Goal: Information Seeking & Learning: Learn about a topic

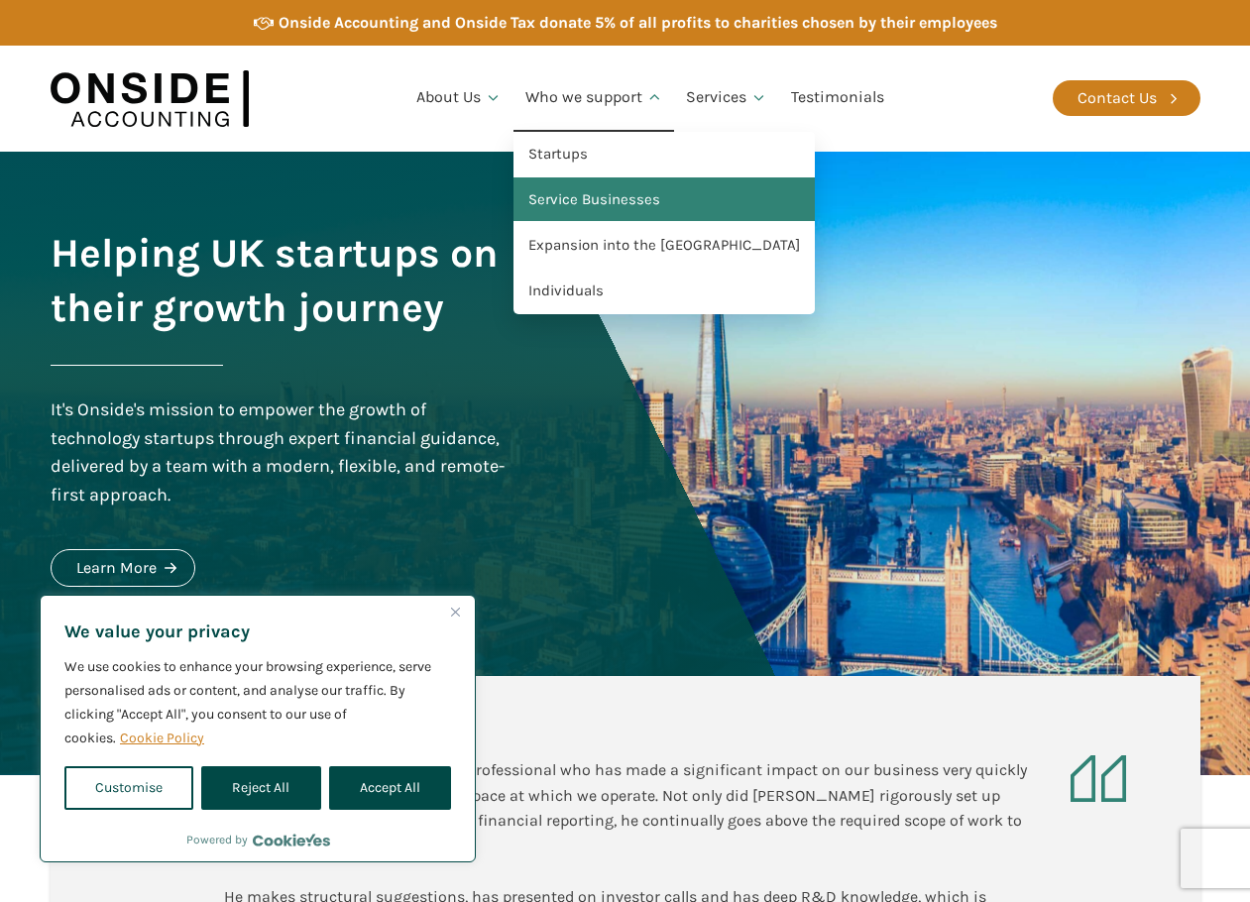
click at [594, 209] on link "Service Businesses" at bounding box center [663, 200] width 301 height 46
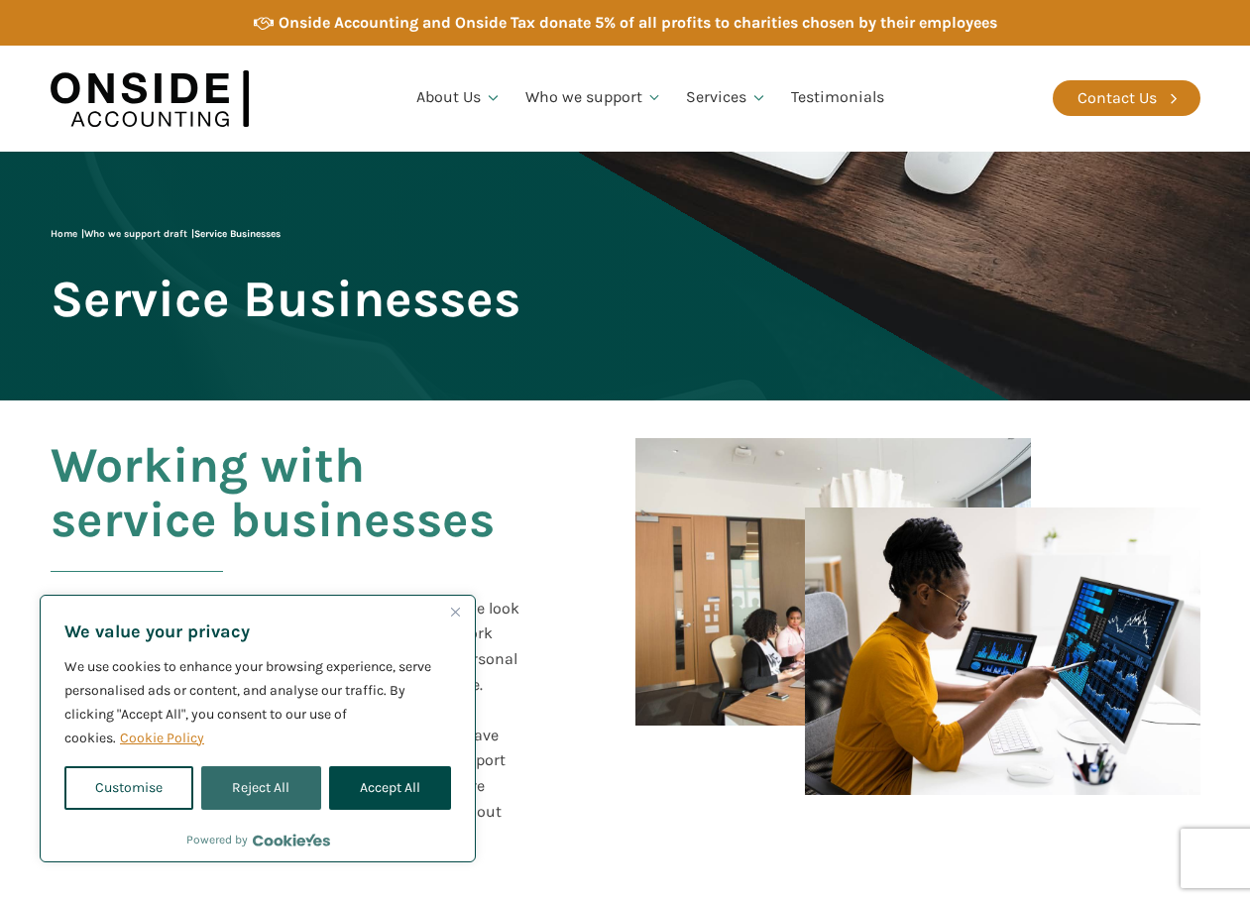
click at [268, 770] on button "Reject All" at bounding box center [260, 788] width 119 height 44
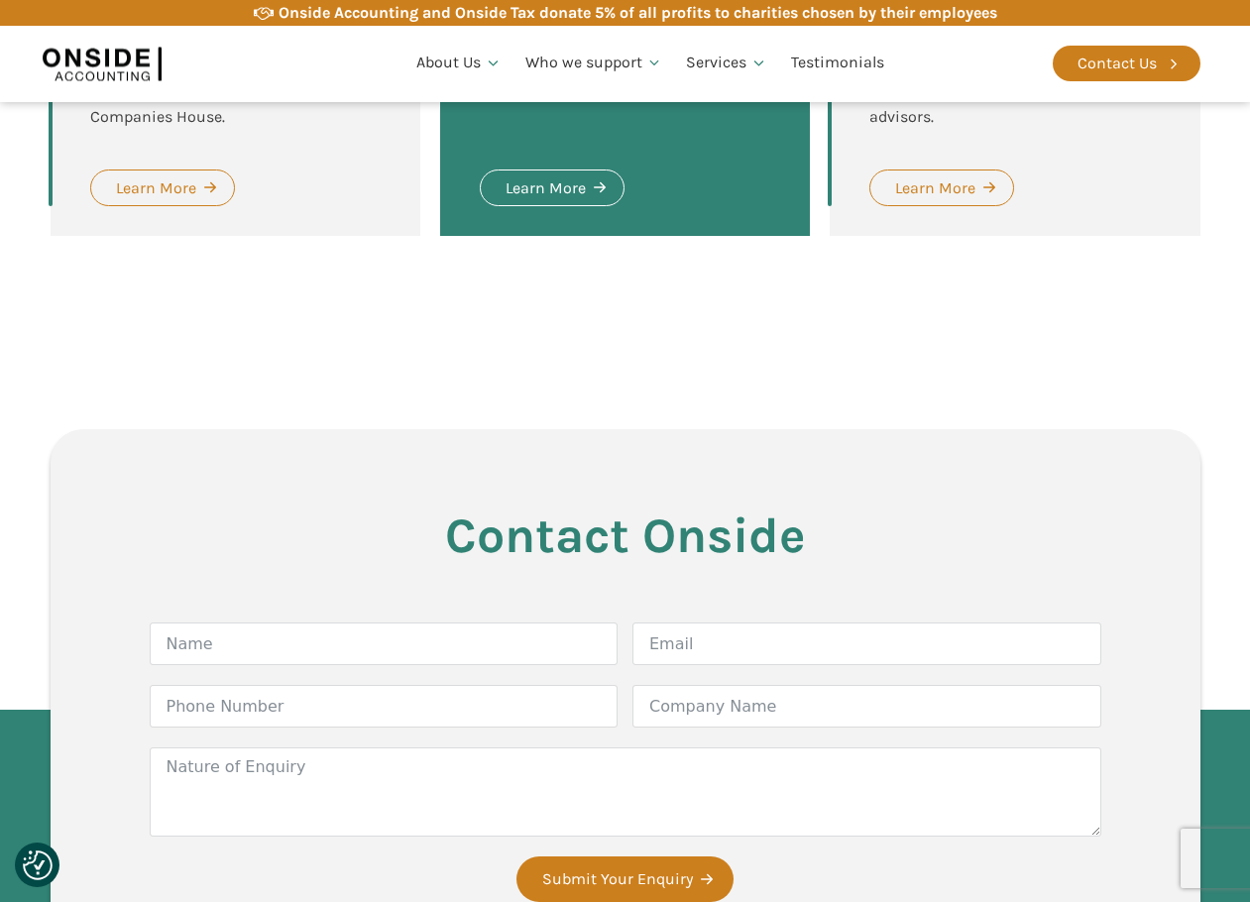
scroll to position [1486, 0]
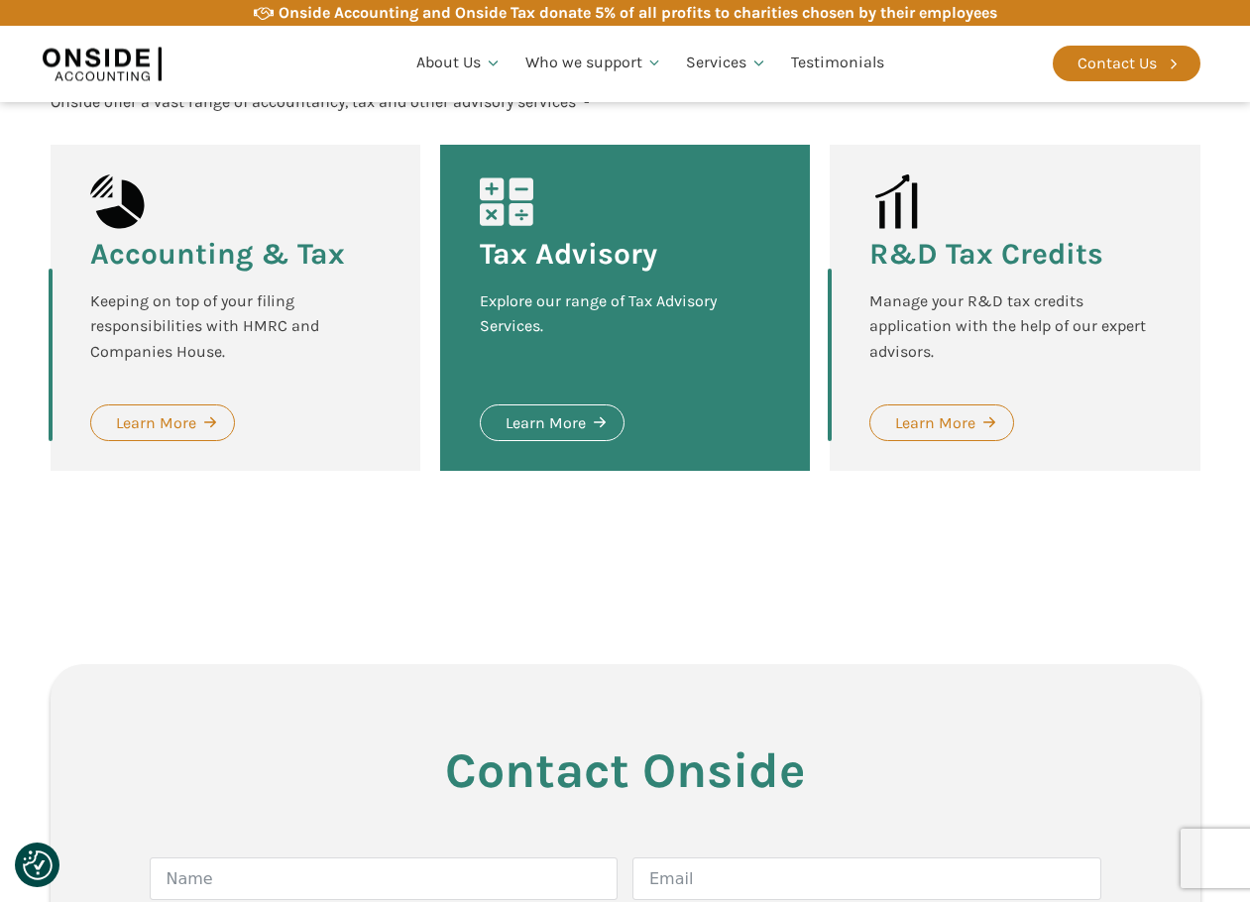
click at [161, 425] on div "Accounting & Tax Keeping on top of your filing responsibilities with HMRC and C…" at bounding box center [236, 308] width 370 height 326
click at [151, 436] on div "Learn More" at bounding box center [156, 423] width 80 height 26
